Goal: Transaction & Acquisition: Purchase product/service

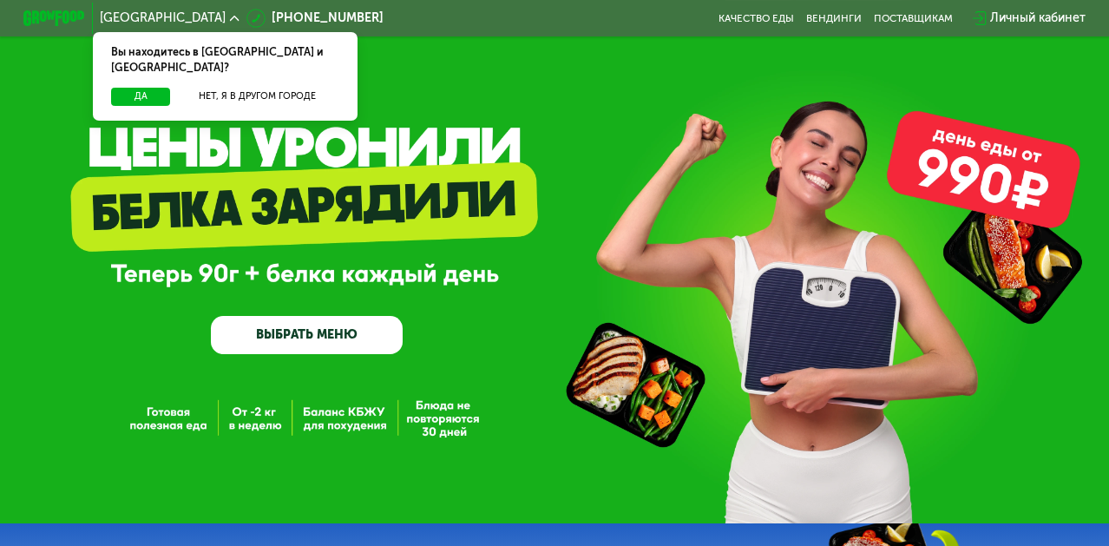
click at [343, 338] on link "ВЫБРАТЬ МЕНЮ" at bounding box center [307, 335] width 192 height 38
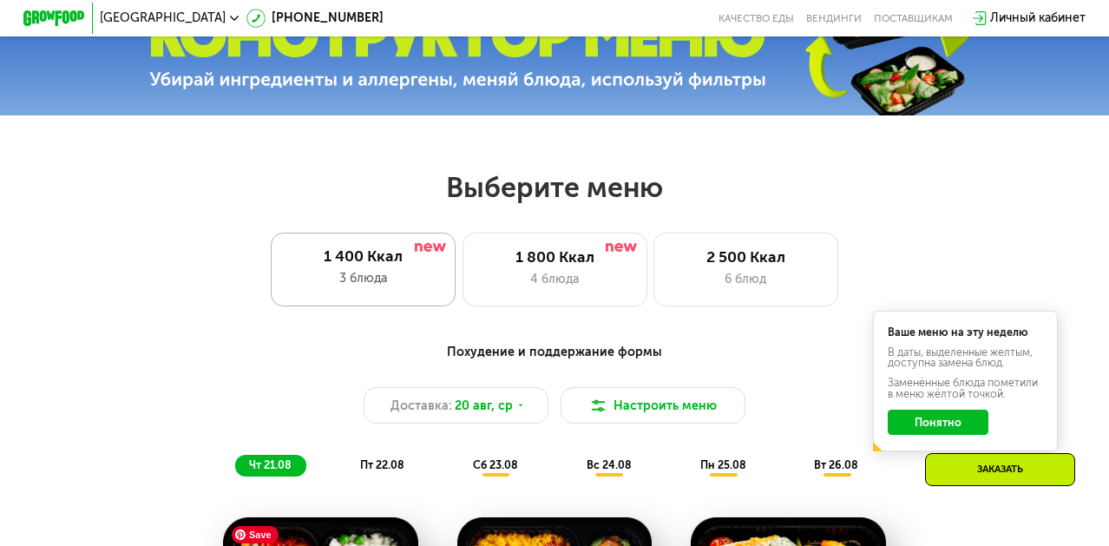
scroll to position [461, 0]
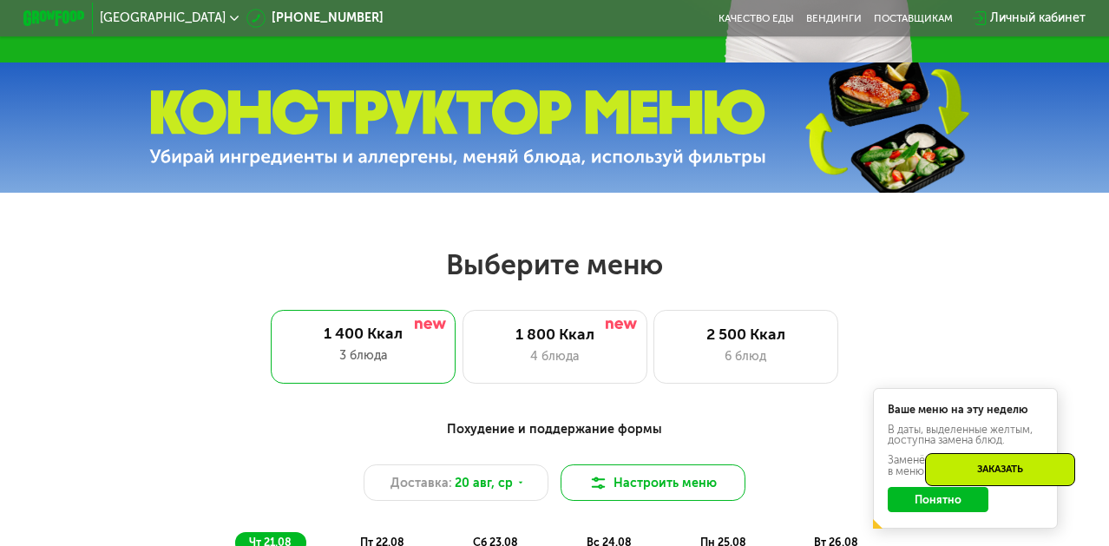
click at [596, 475] on img at bounding box center [598, 483] width 18 height 18
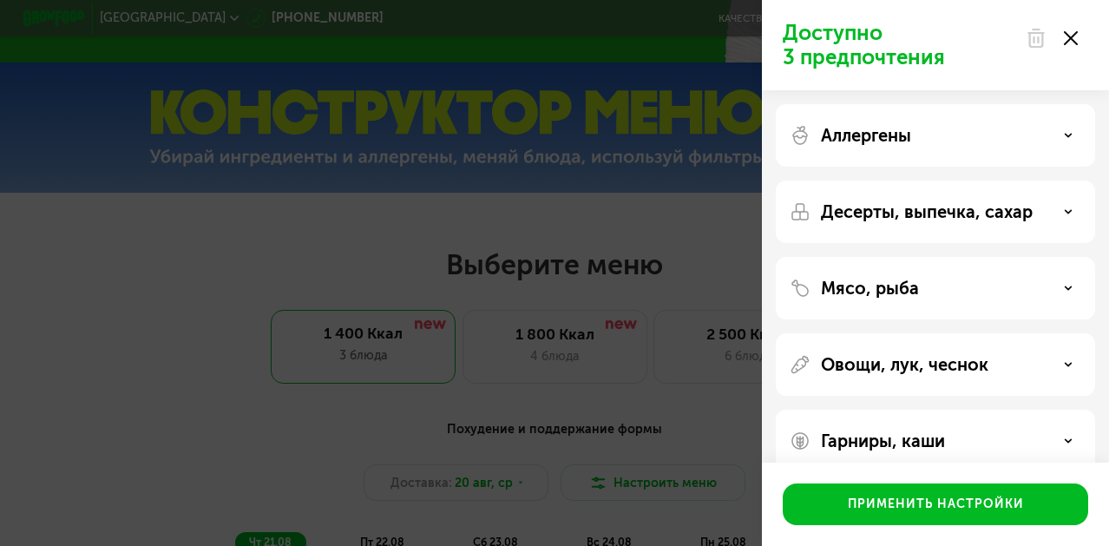
click at [921, 220] on p "Десерты, выпечка, сахар" at bounding box center [927, 211] width 212 height 21
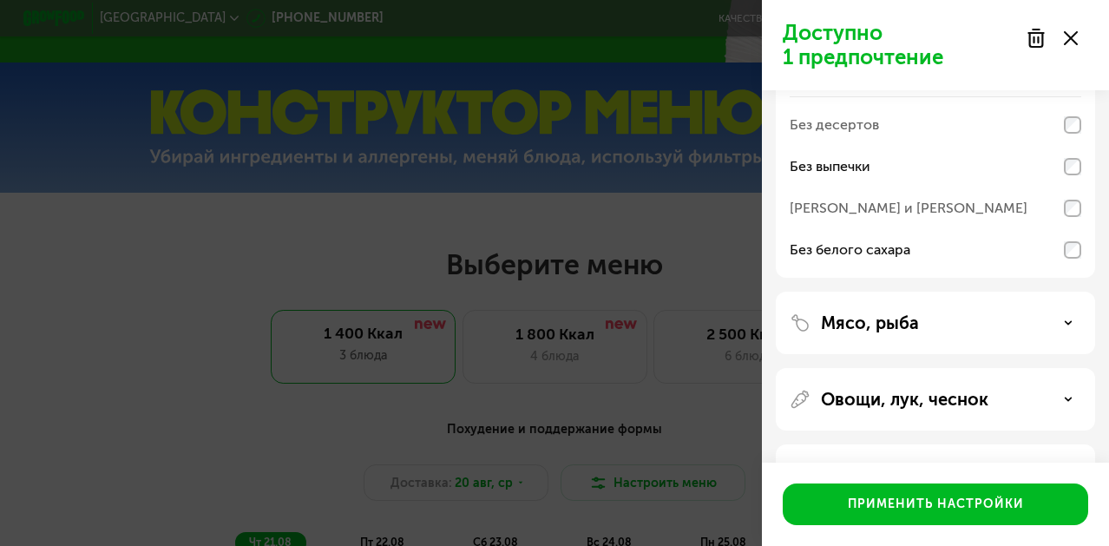
scroll to position [208, 0]
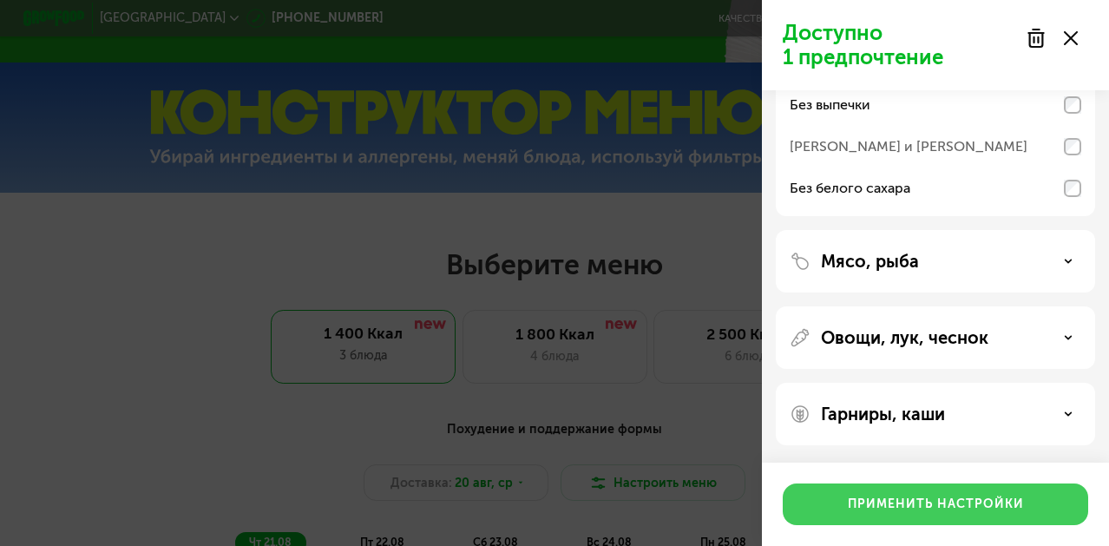
click at [943, 503] on div "Применить настройки" at bounding box center [936, 504] width 176 height 17
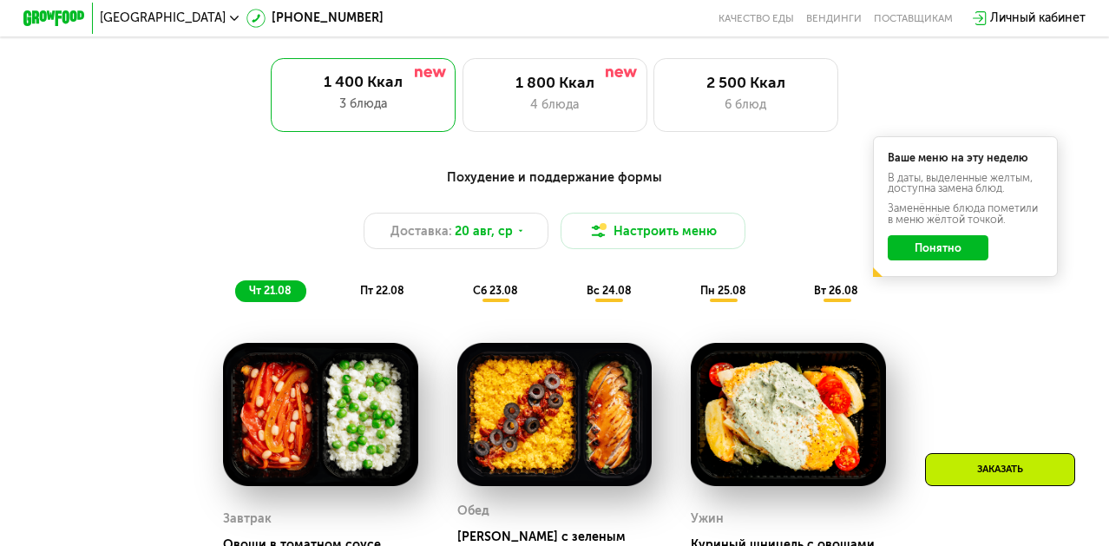
scroll to position [711, 0]
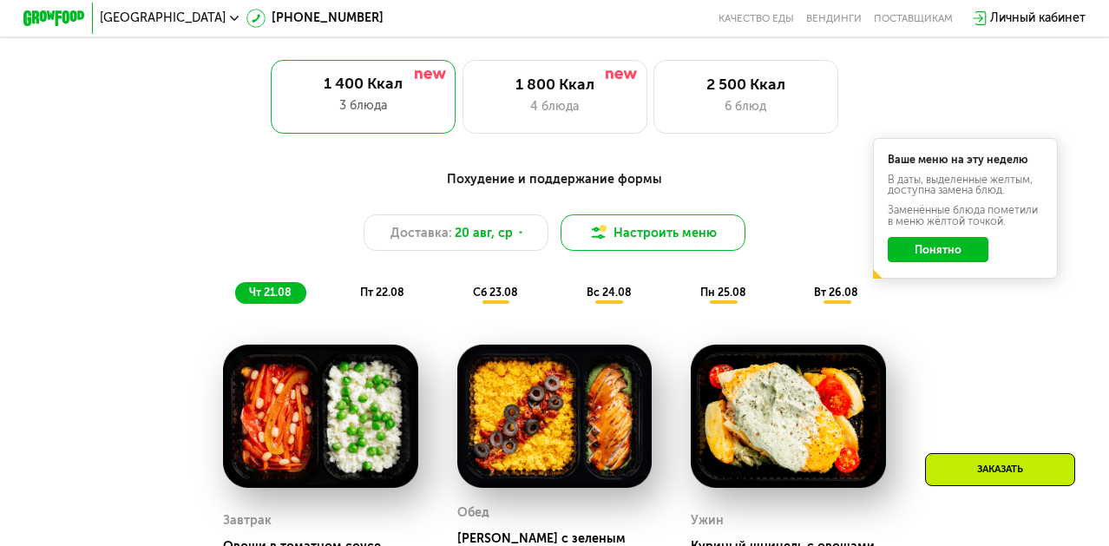
click at [661, 236] on button "Настроить меню" at bounding box center [653, 232] width 185 height 37
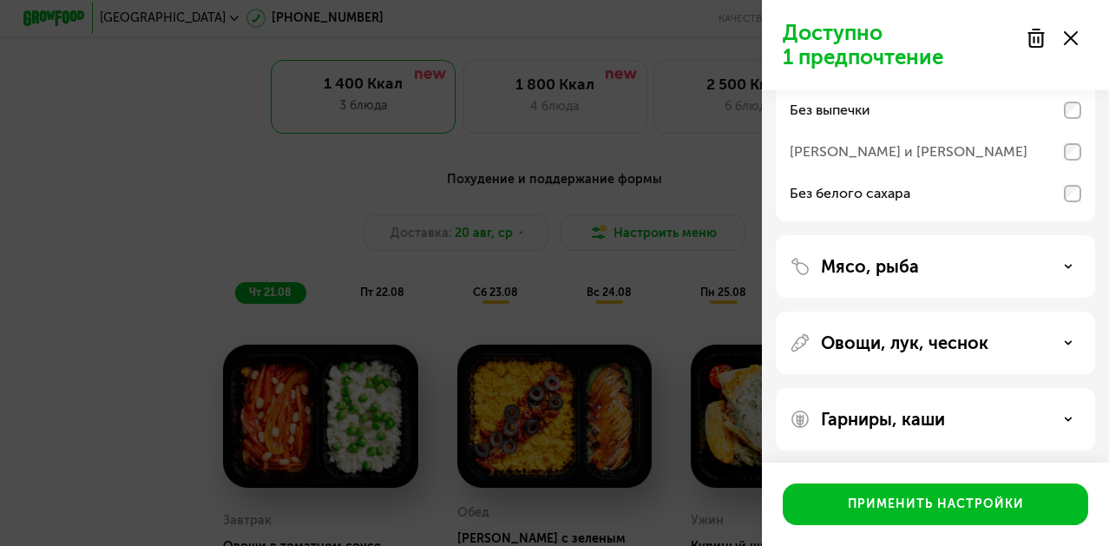
scroll to position [208, 0]
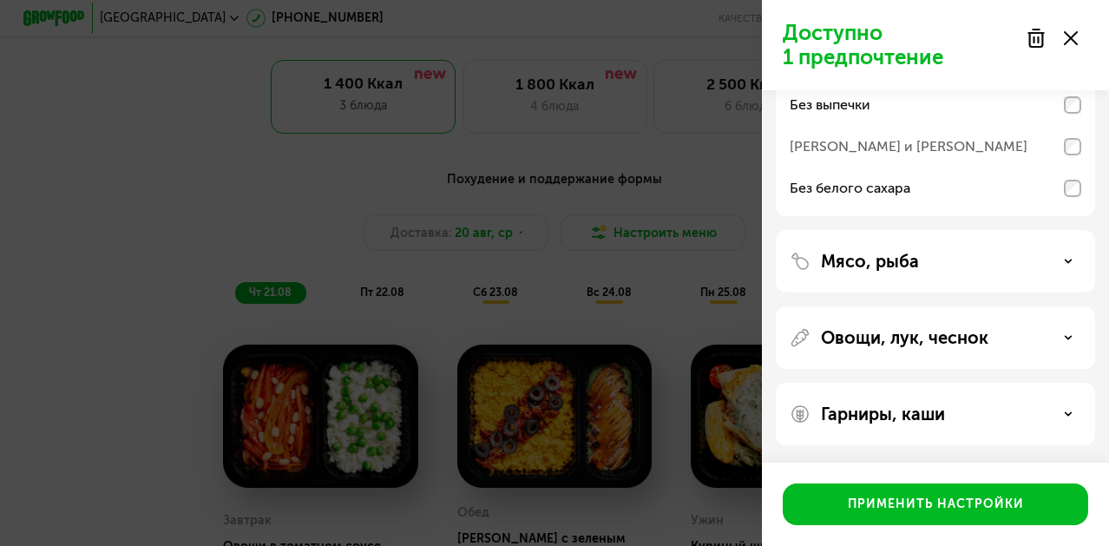
click at [882, 411] on p "Гарниры, каши" at bounding box center [883, 414] width 124 height 21
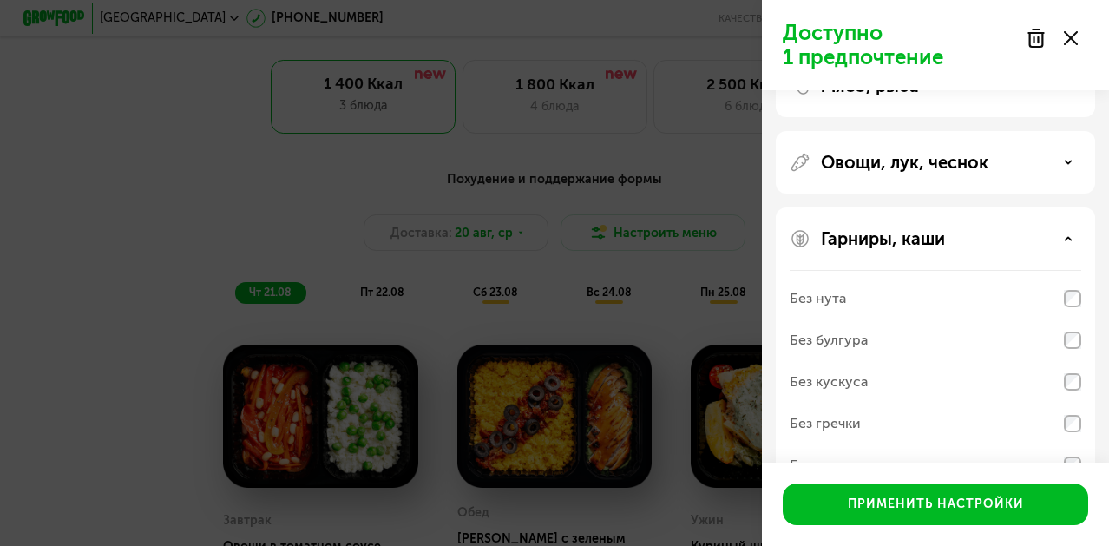
scroll to position [431, 0]
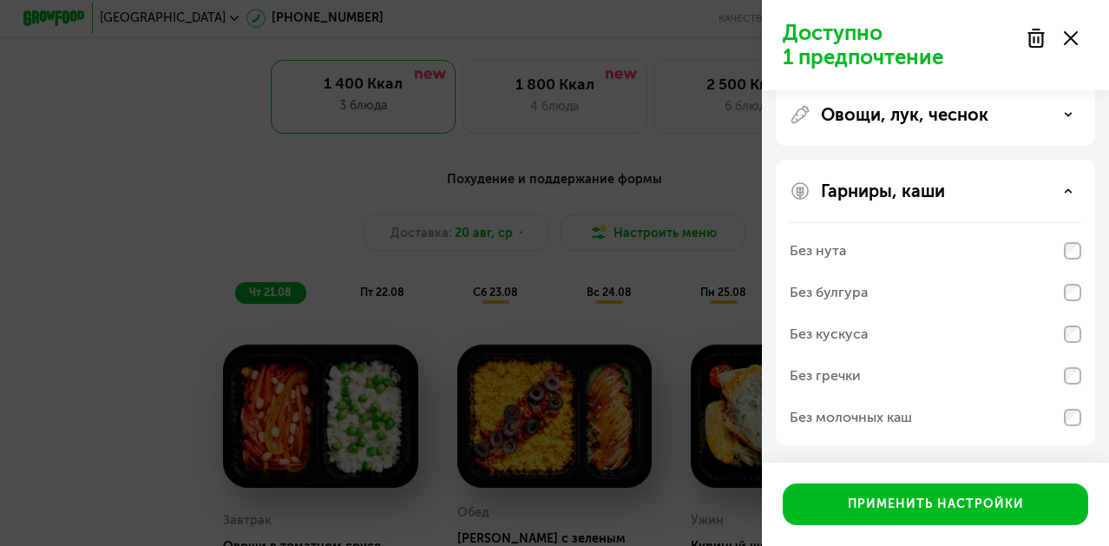
click at [896, 417] on div "Без молочных каш" at bounding box center [851, 417] width 122 height 21
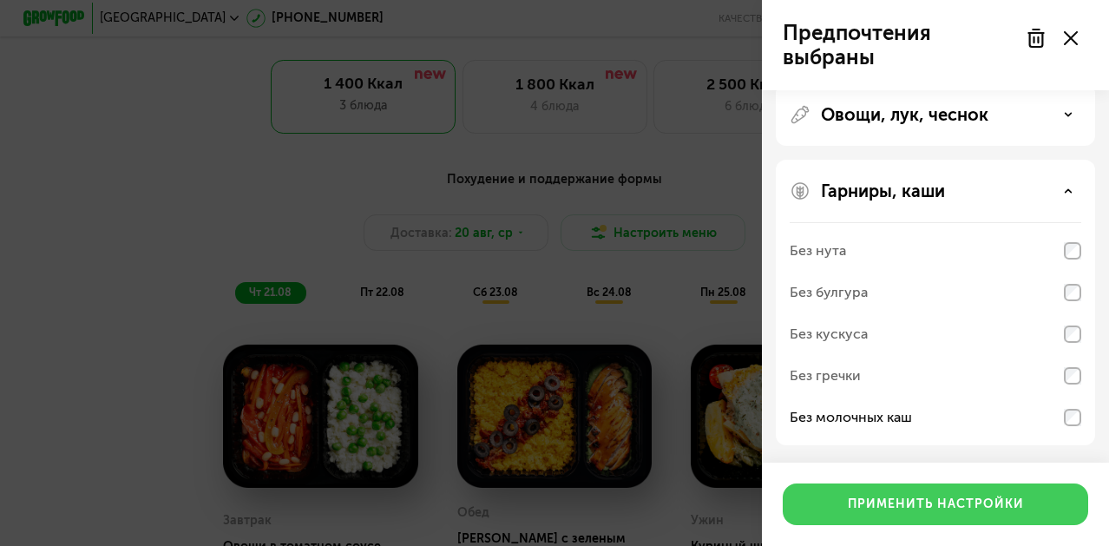
click at [915, 492] on button "Применить настройки" at bounding box center [936, 505] width 306 height 42
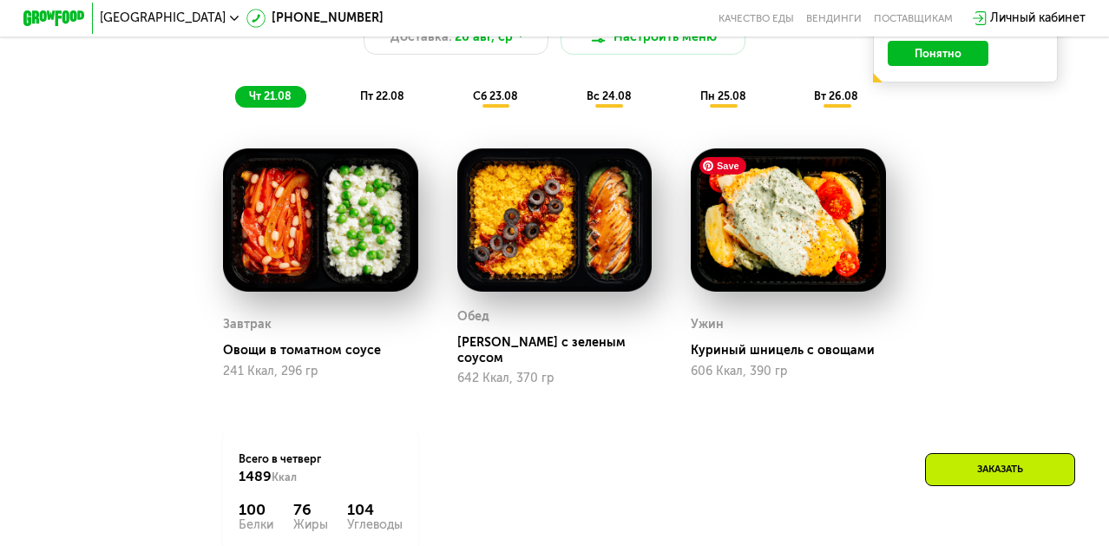
scroll to position [753, 0]
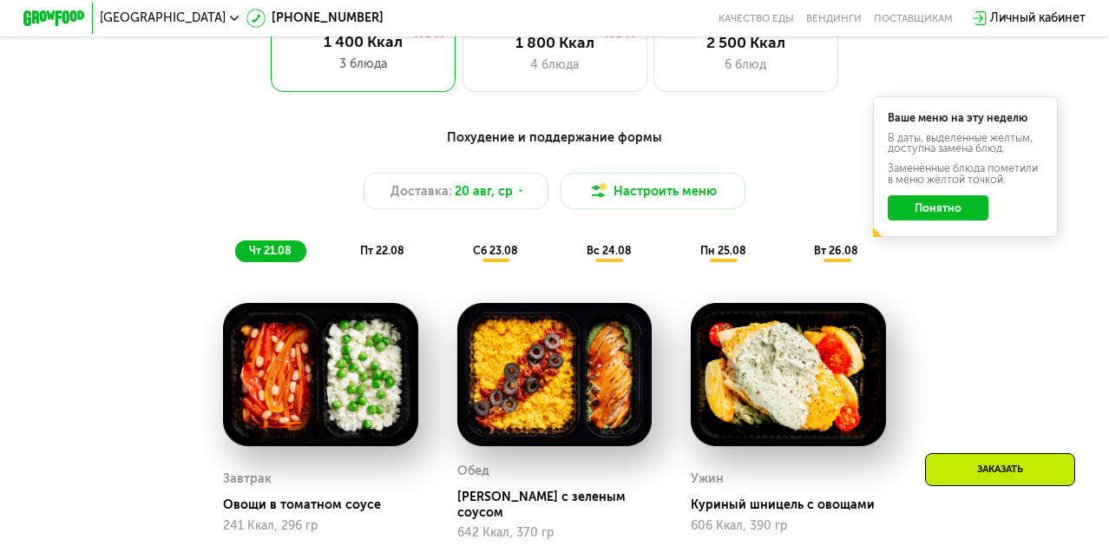
click at [920, 209] on button "Понятно" at bounding box center [938, 207] width 101 height 24
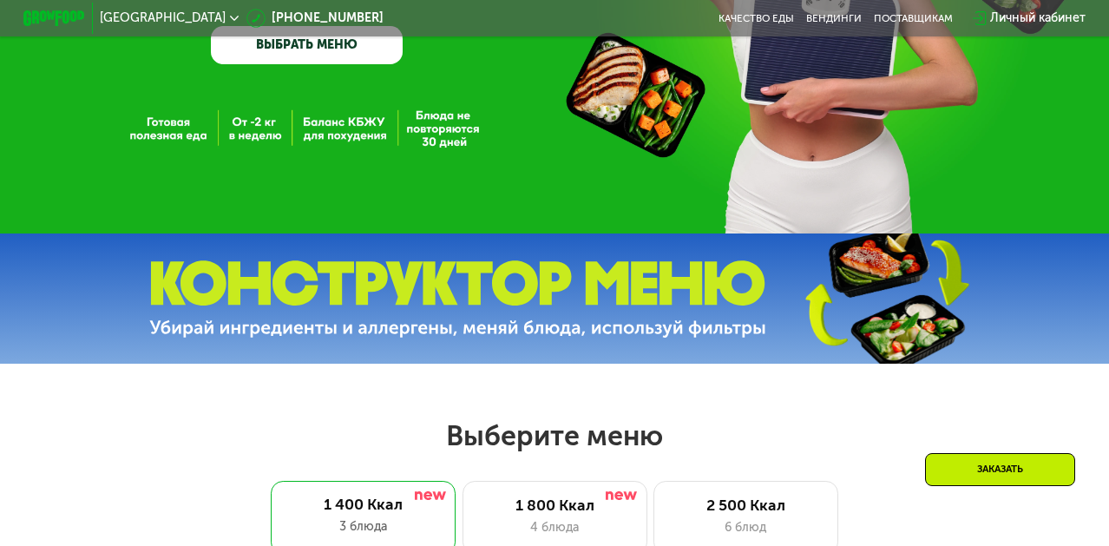
scroll to position [154, 0]
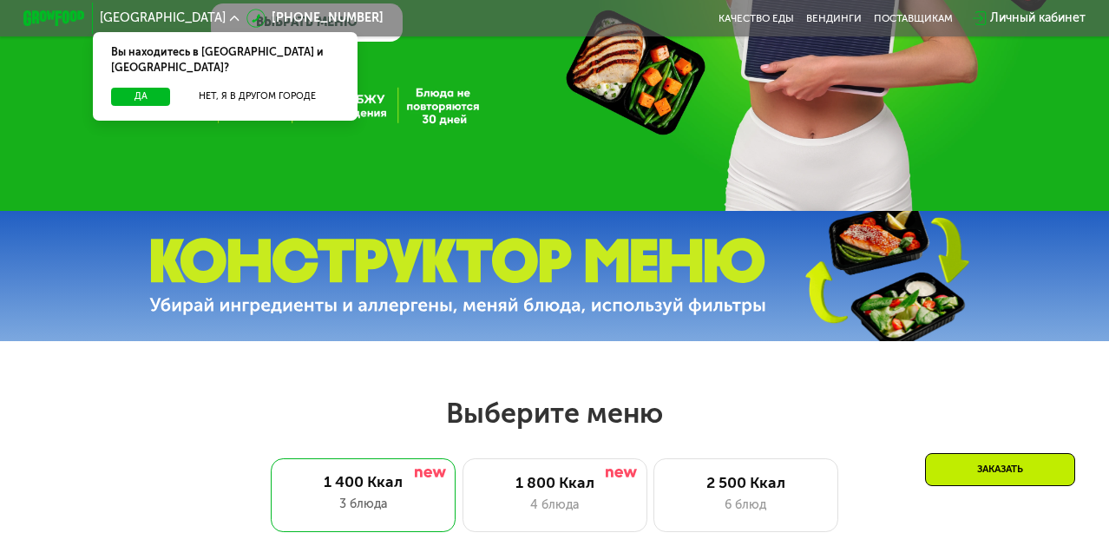
scroll to position [314, 0]
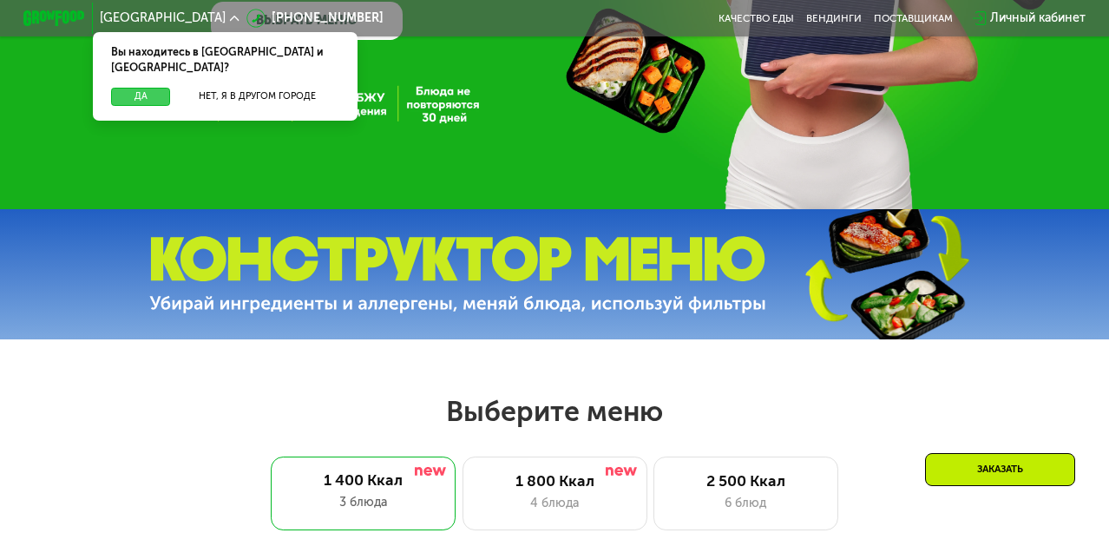
click at [135, 88] on button "Да" at bounding box center [140, 97] width 59 height 19
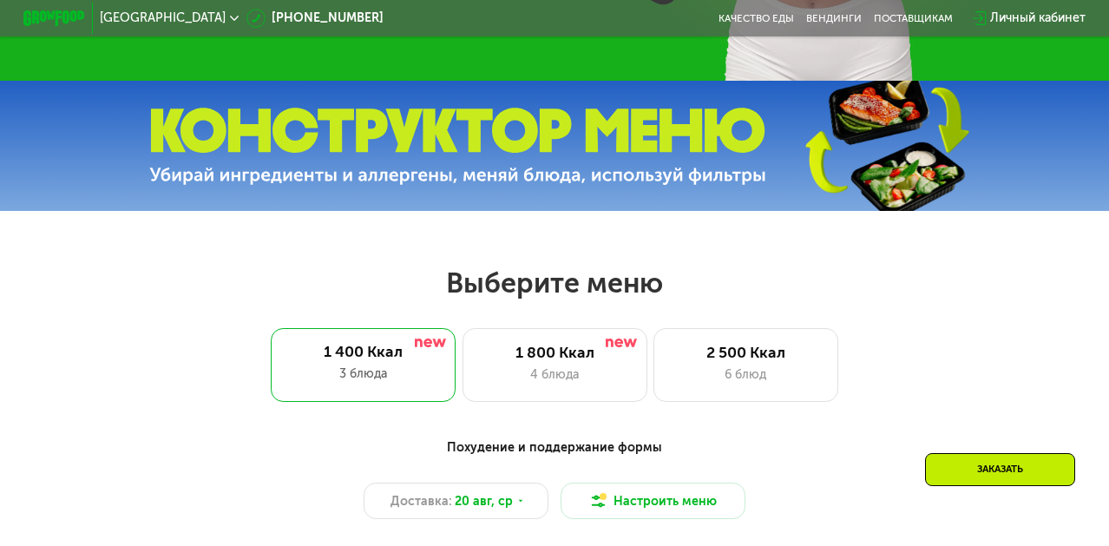
scroll to position [0, 0]
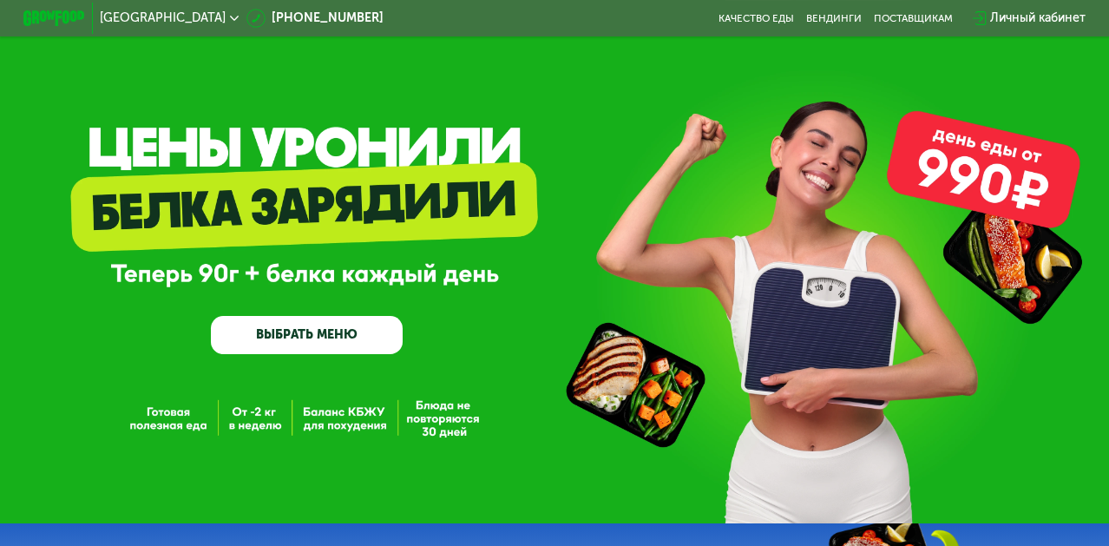
click at [47, 14] on img at bounding box center [53, 18] width 61 height 16
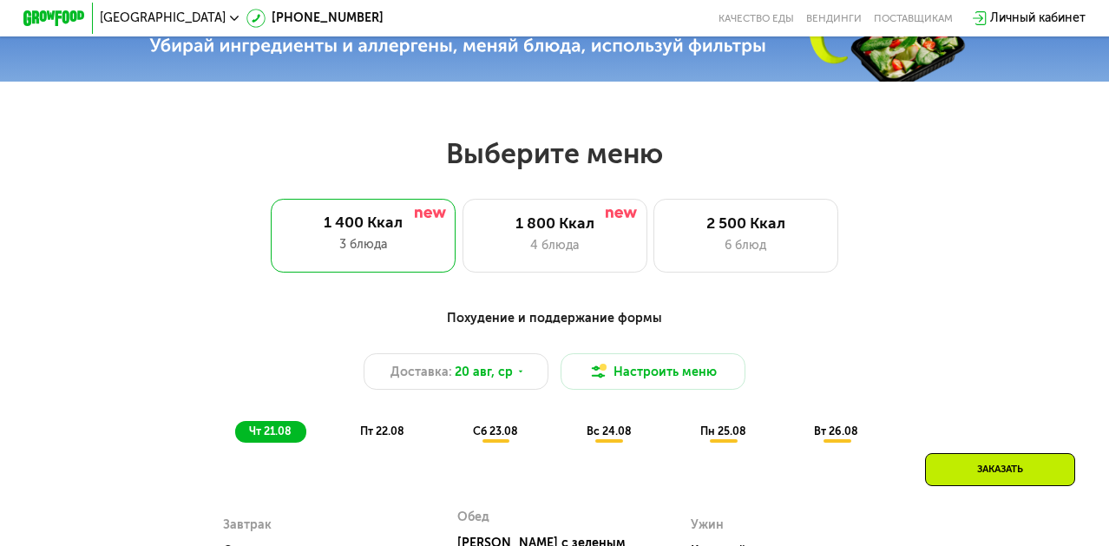
scroll to position [582, 0]
